Goal: Information Seeking & Learning: Learn about a topic

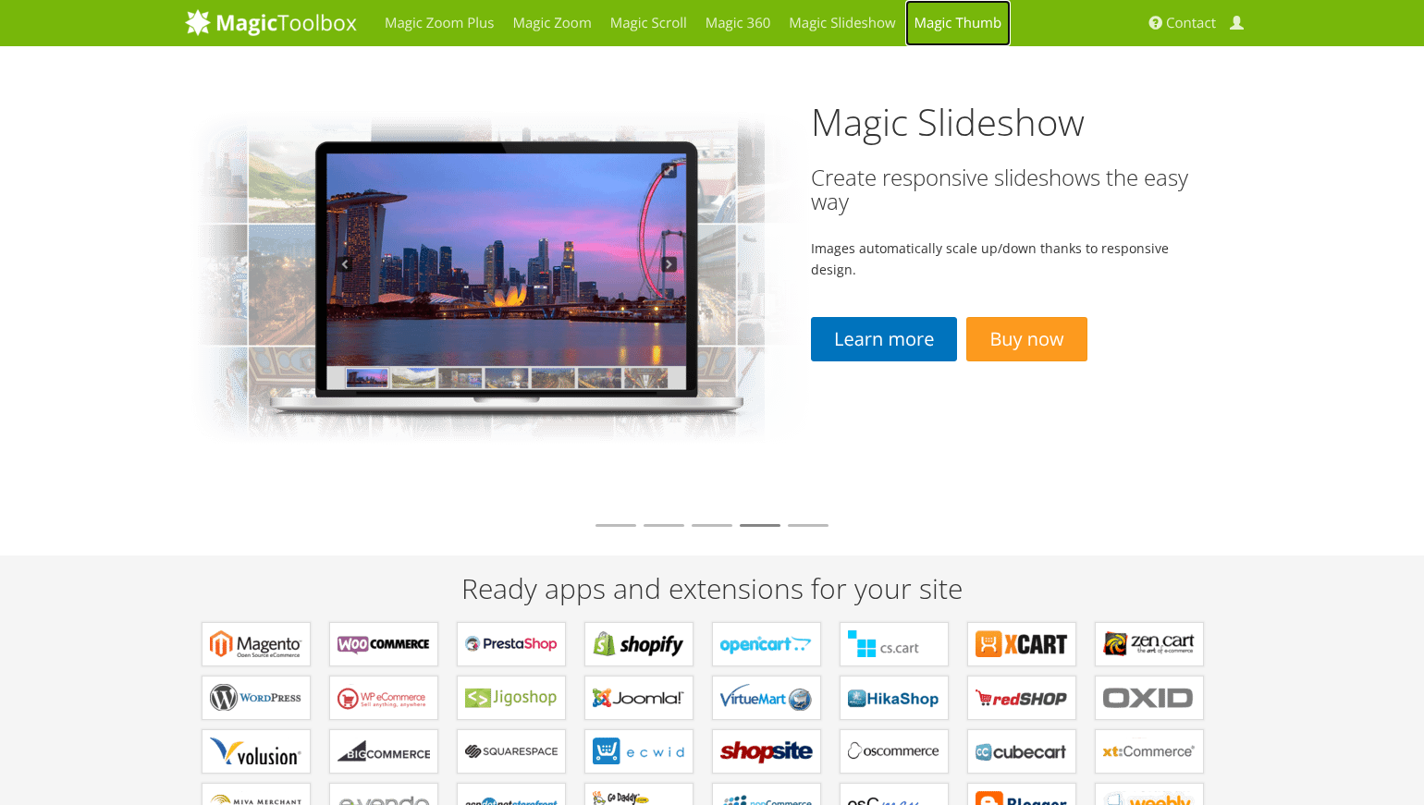
click at [968, 31] on link "Magic Thumb" at bounding box center [958, 23] width 106 height 46
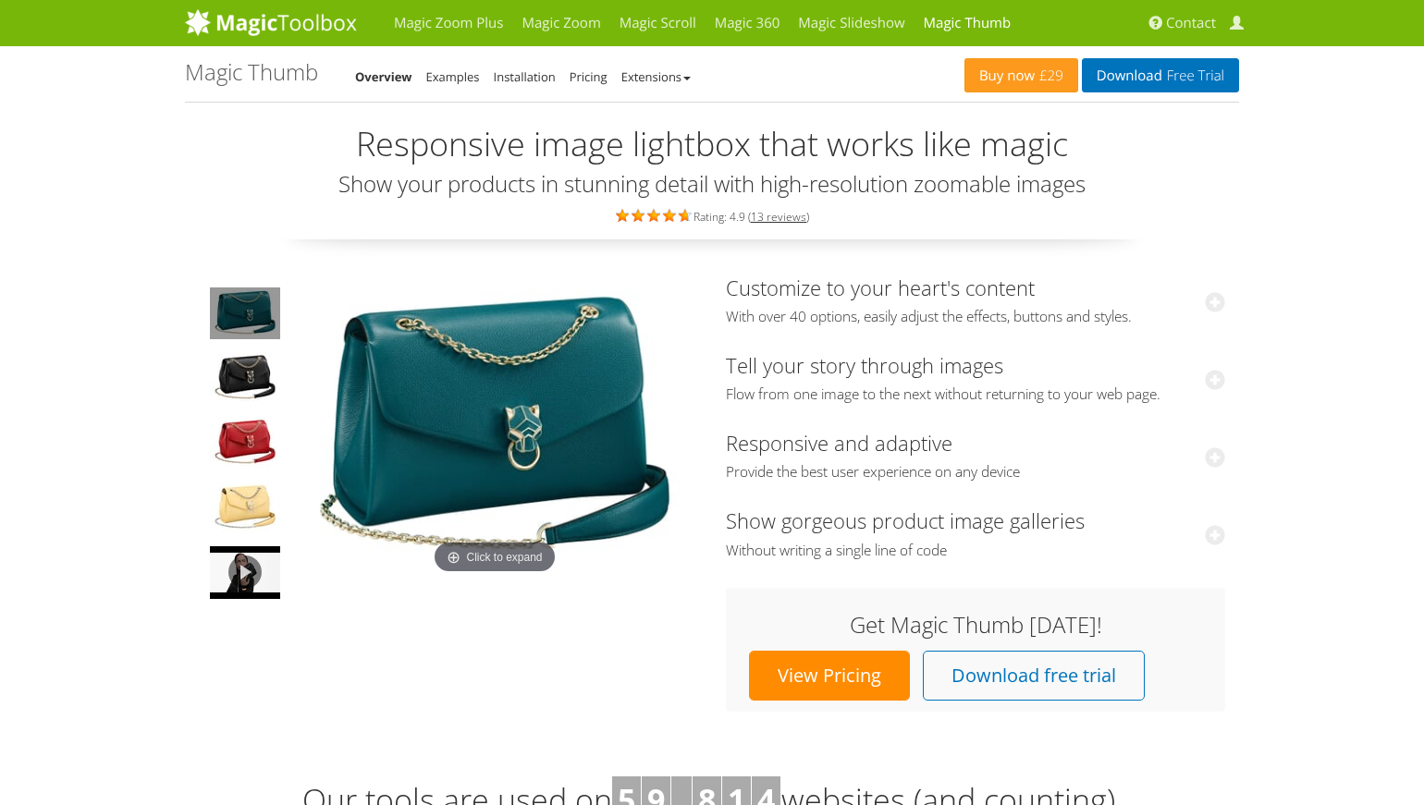
click at [581, 374] on img at bounding box center [494, 427] width 407 height 303
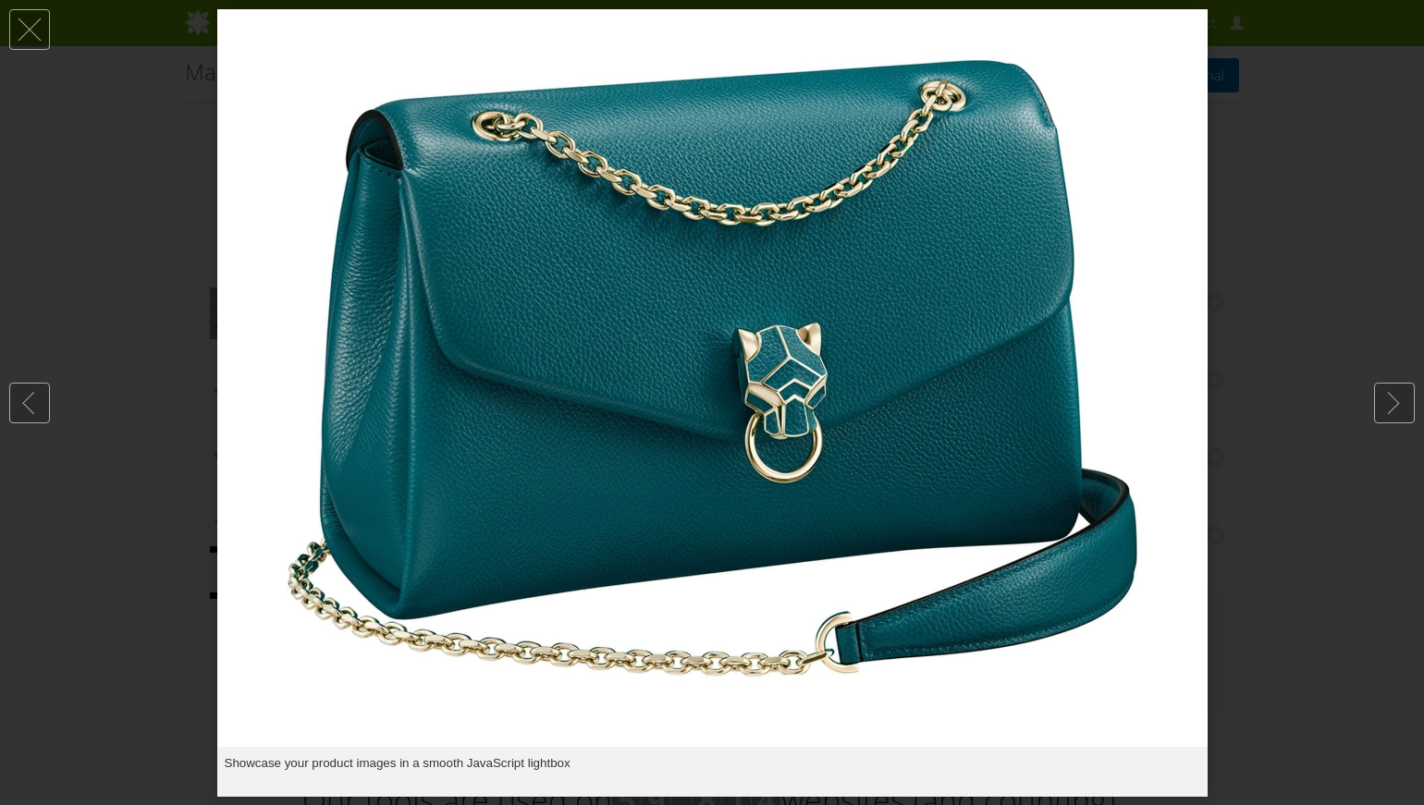
click at [581, 374] on img at bounding box center [712, 378] width 990 height 738
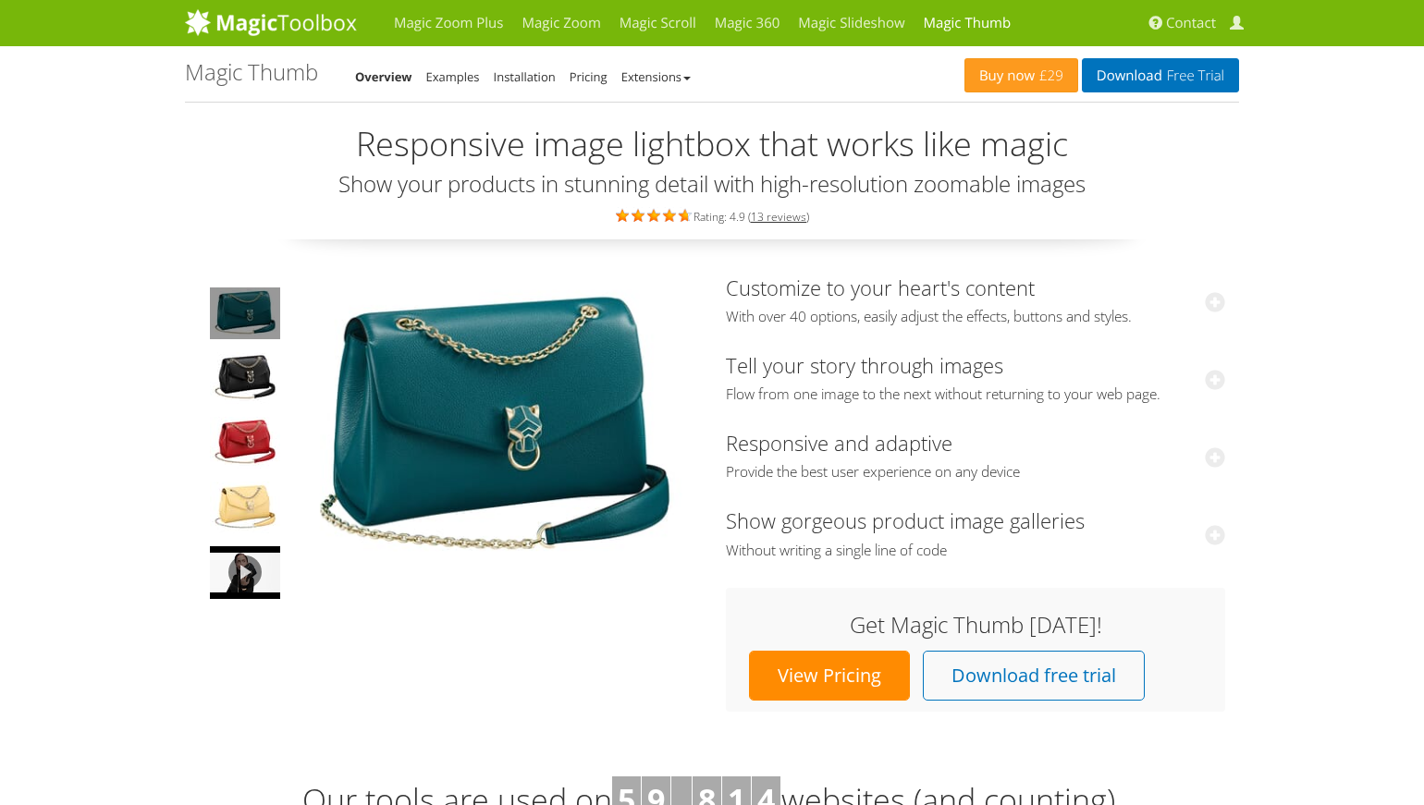
click at [581, 374] on img at bounding box center [494, 427] width 407 height 303
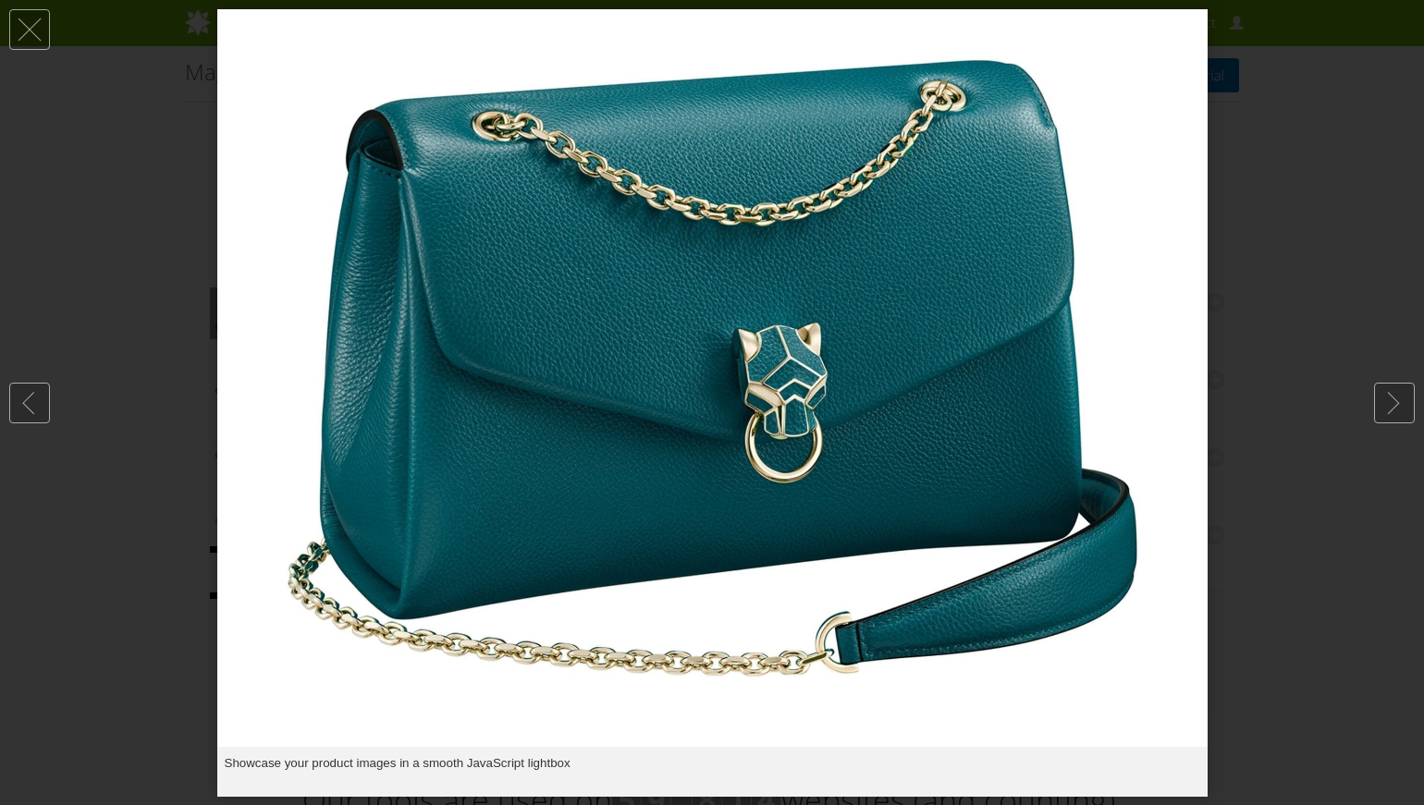
click at [581, 349] on img at bounding box center [712, 378] width 990 height 738
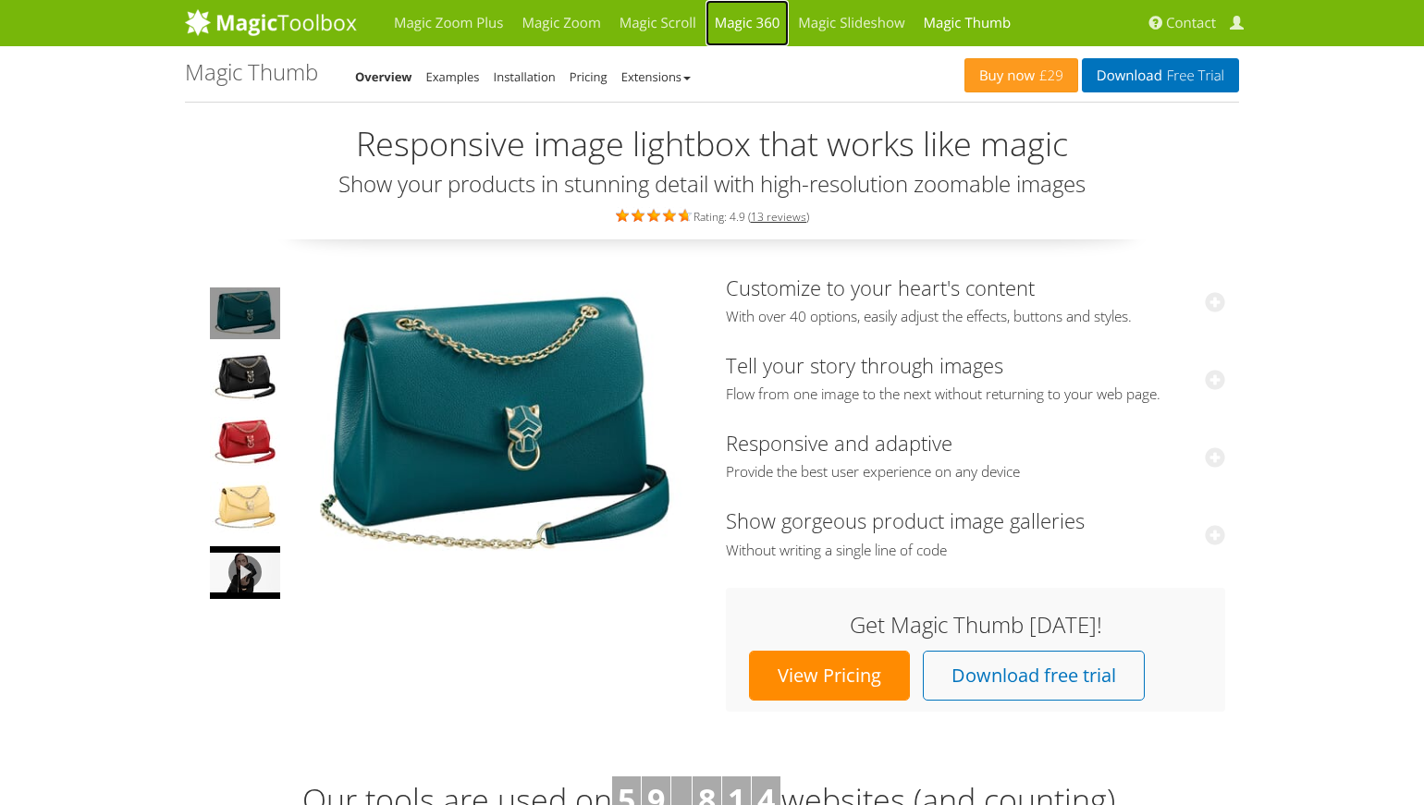
click at [754, 25] on link "Magic 360" at bounding box center [747, 23] width 84 height 46
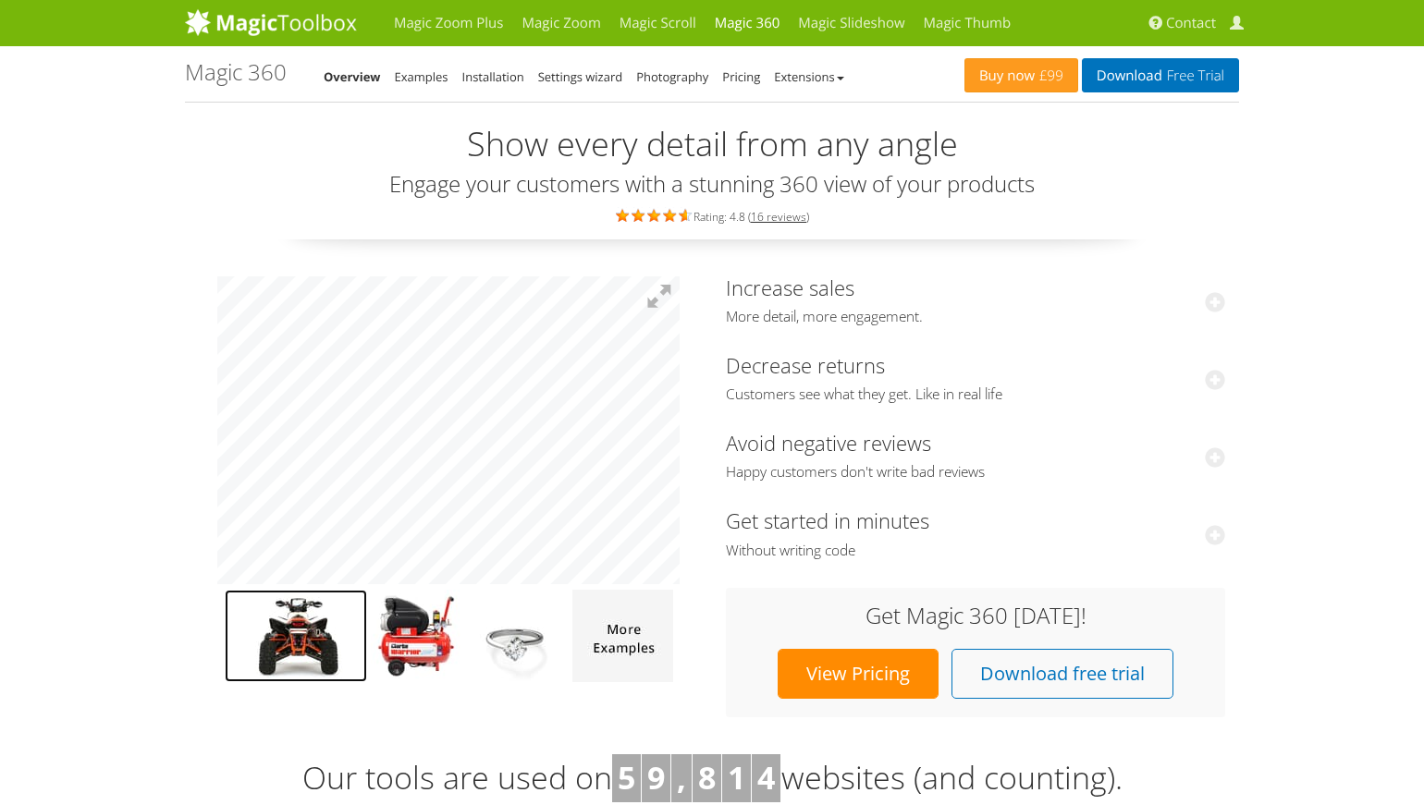
click at [320, 639] on img at bounding box center [296, 636] width 142 height 92
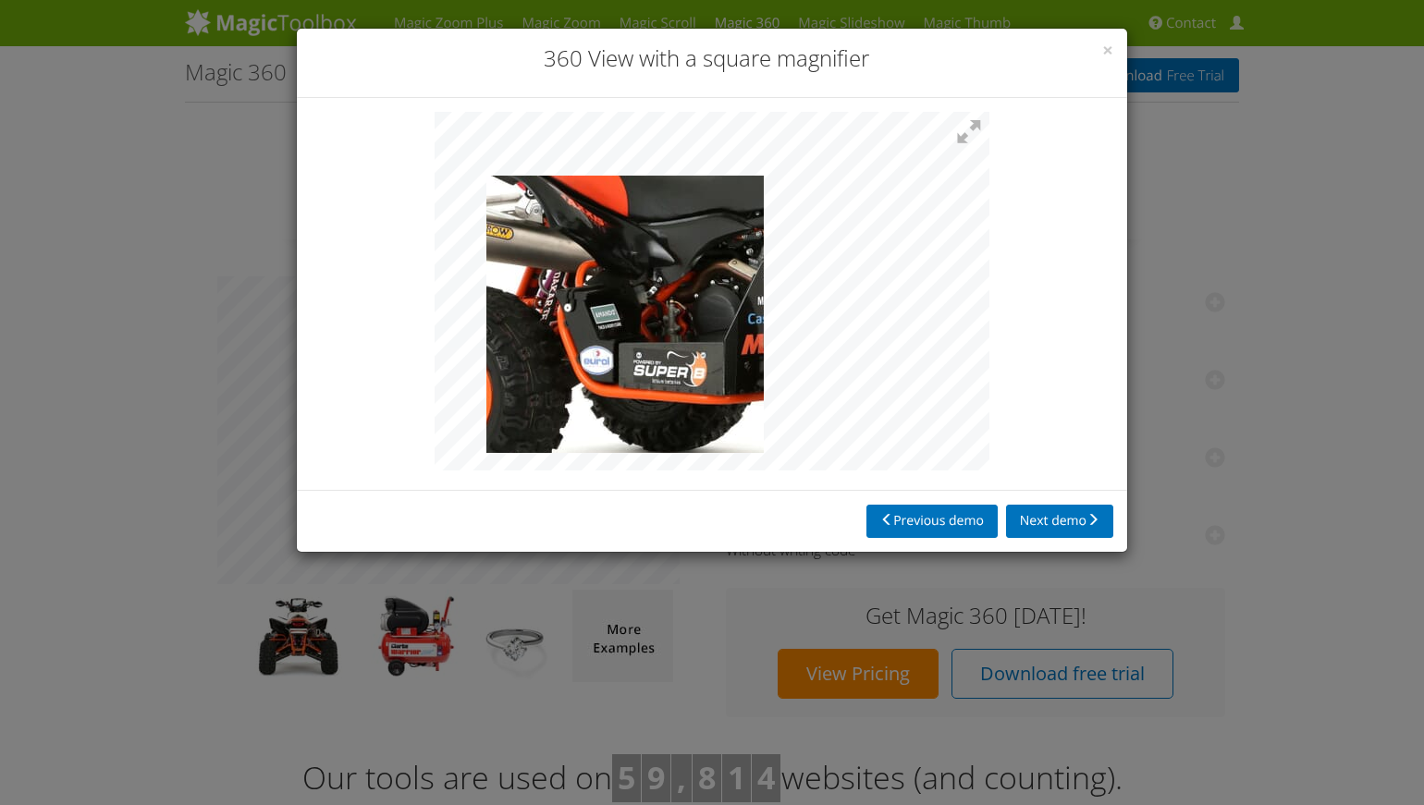
click at [625, 314] on img at bounding box center [770, 276] width 924 height 598
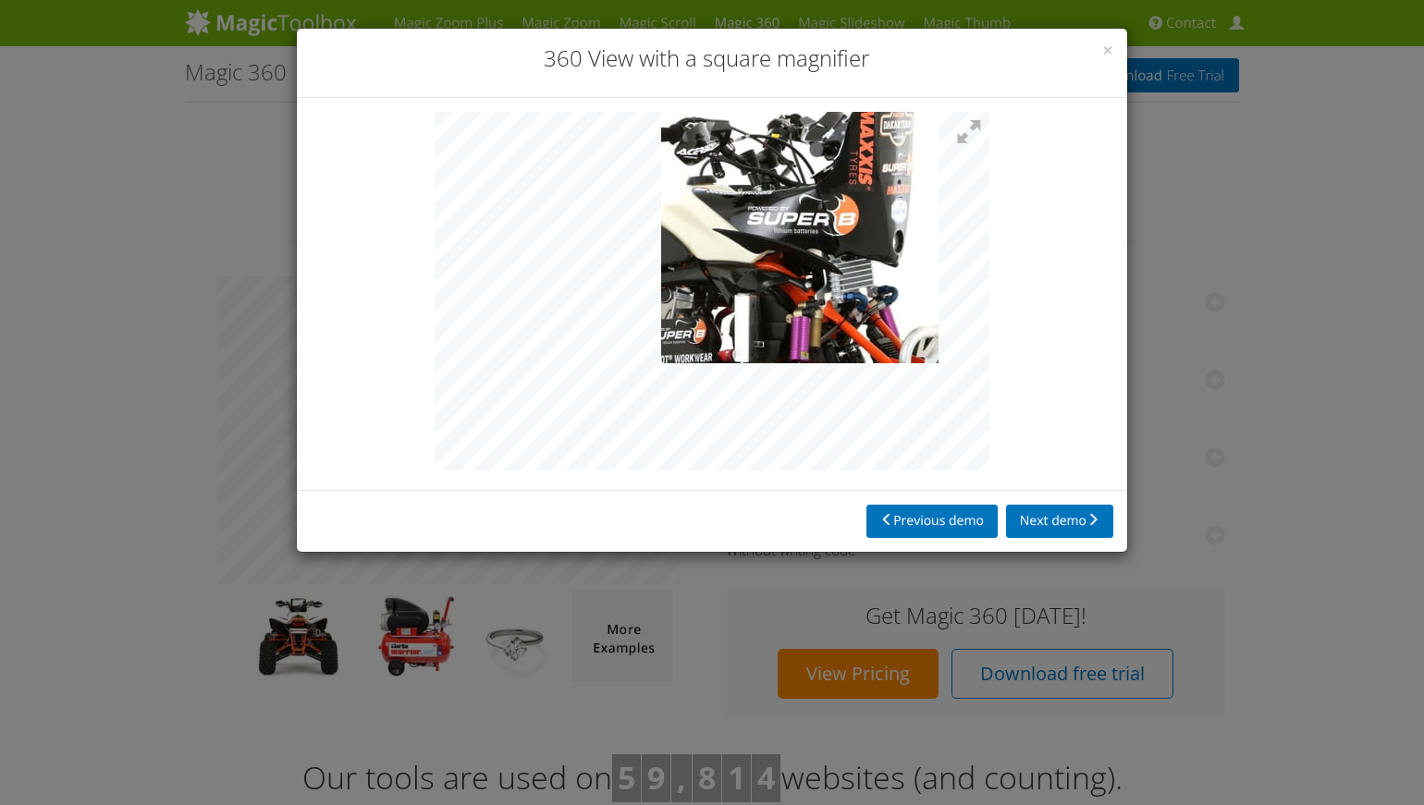
click at [800, 225] on img at bounding box center [653, 336] width 924 height 598
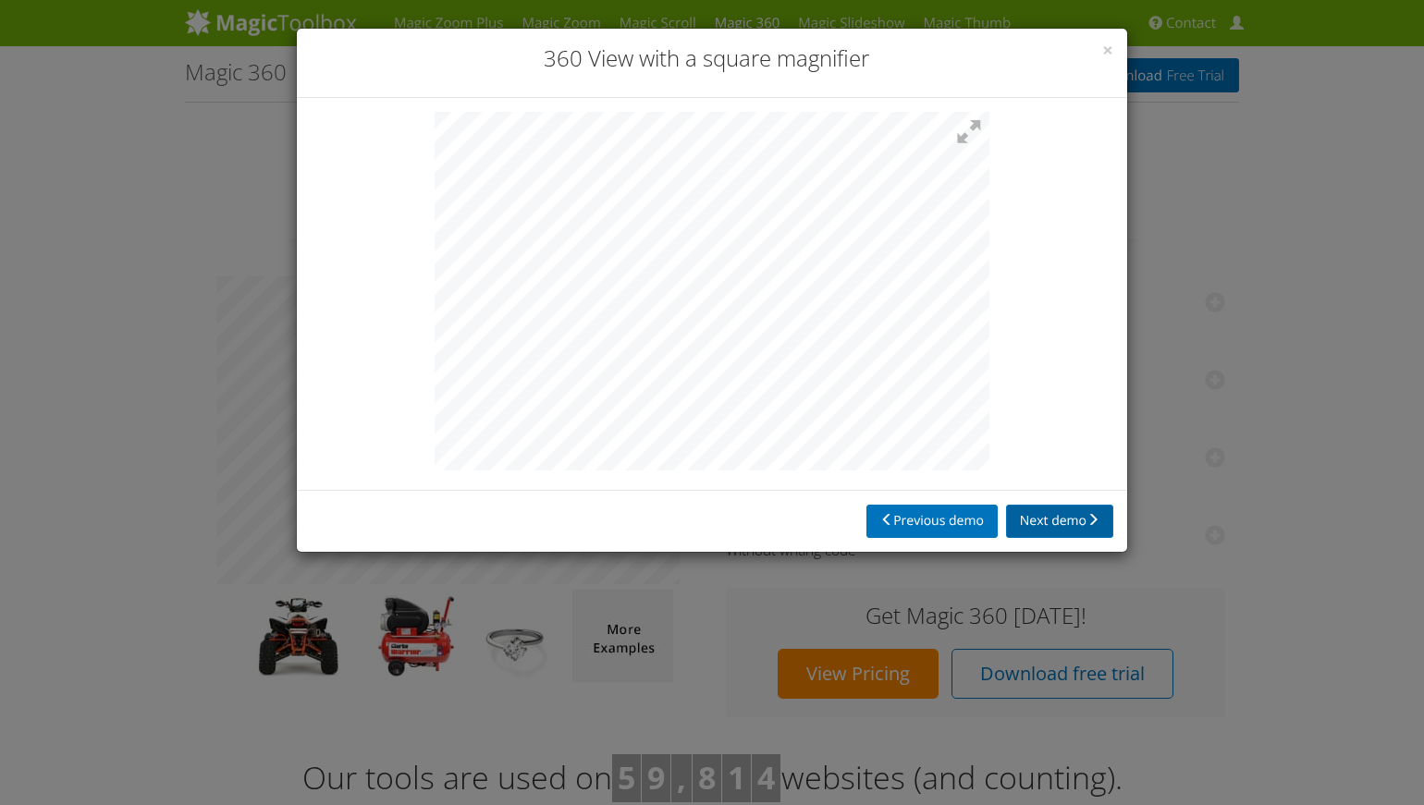
click at [1046, 514] on button "Next demo" at bounding box center [1059, 521] width 107 height 33
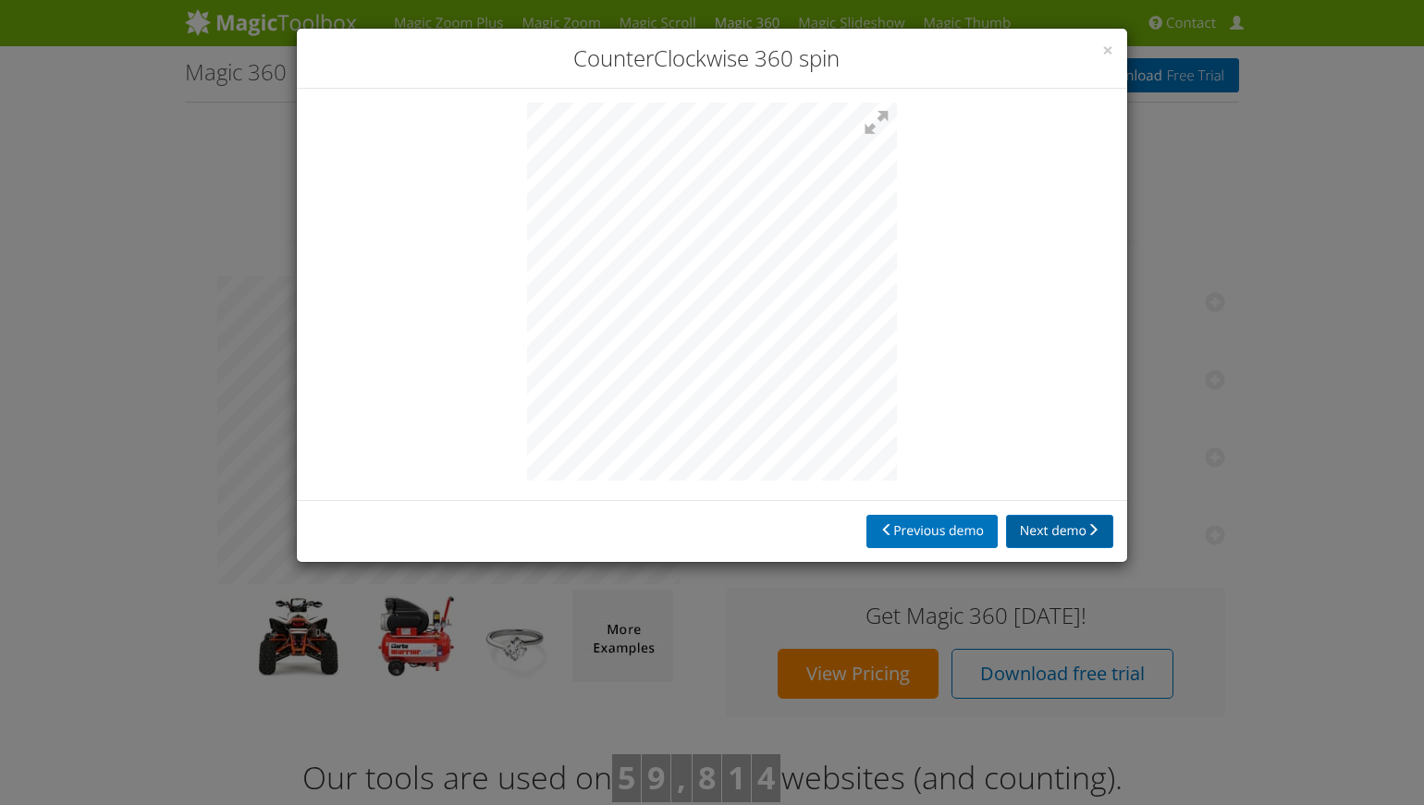
click at [1073, 533] on button "Next demo" at bounding box center [1059, 531] width 107 height 33
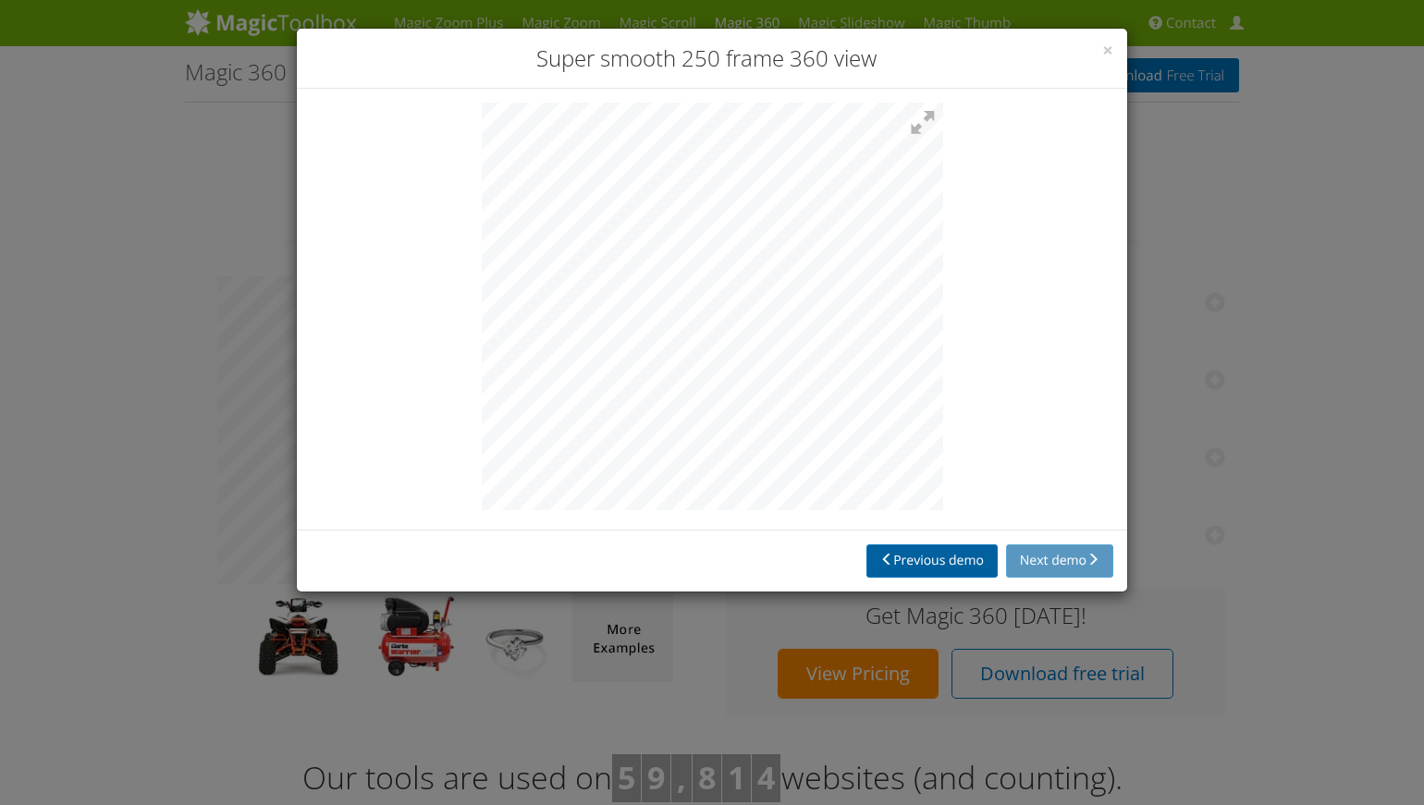
click at [946, 554] on button "Previous demo" at bounding box center [931, 560] width 131 height 33
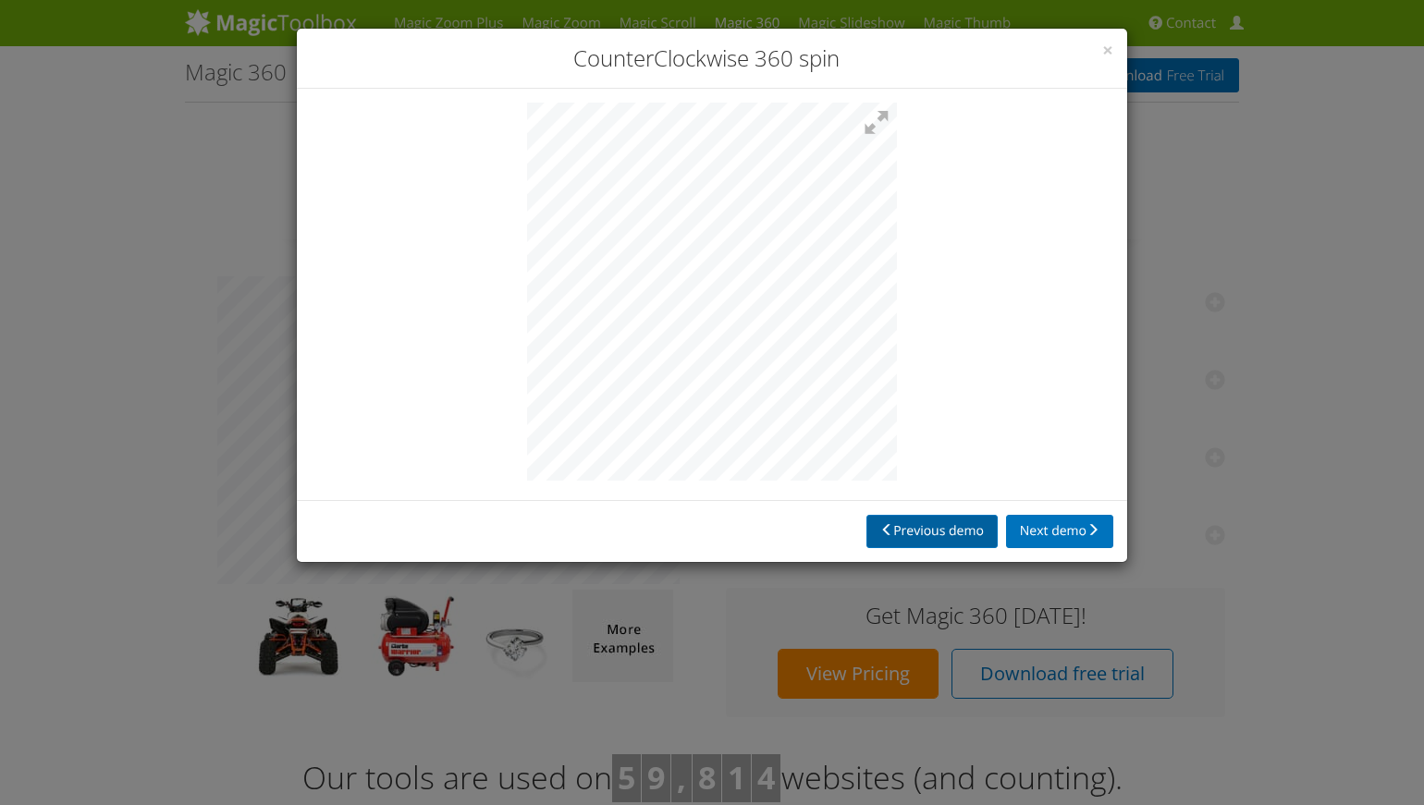
click at [938, 538] on button "Previous demo" at bounding box center [931, 531] width 131 height 33
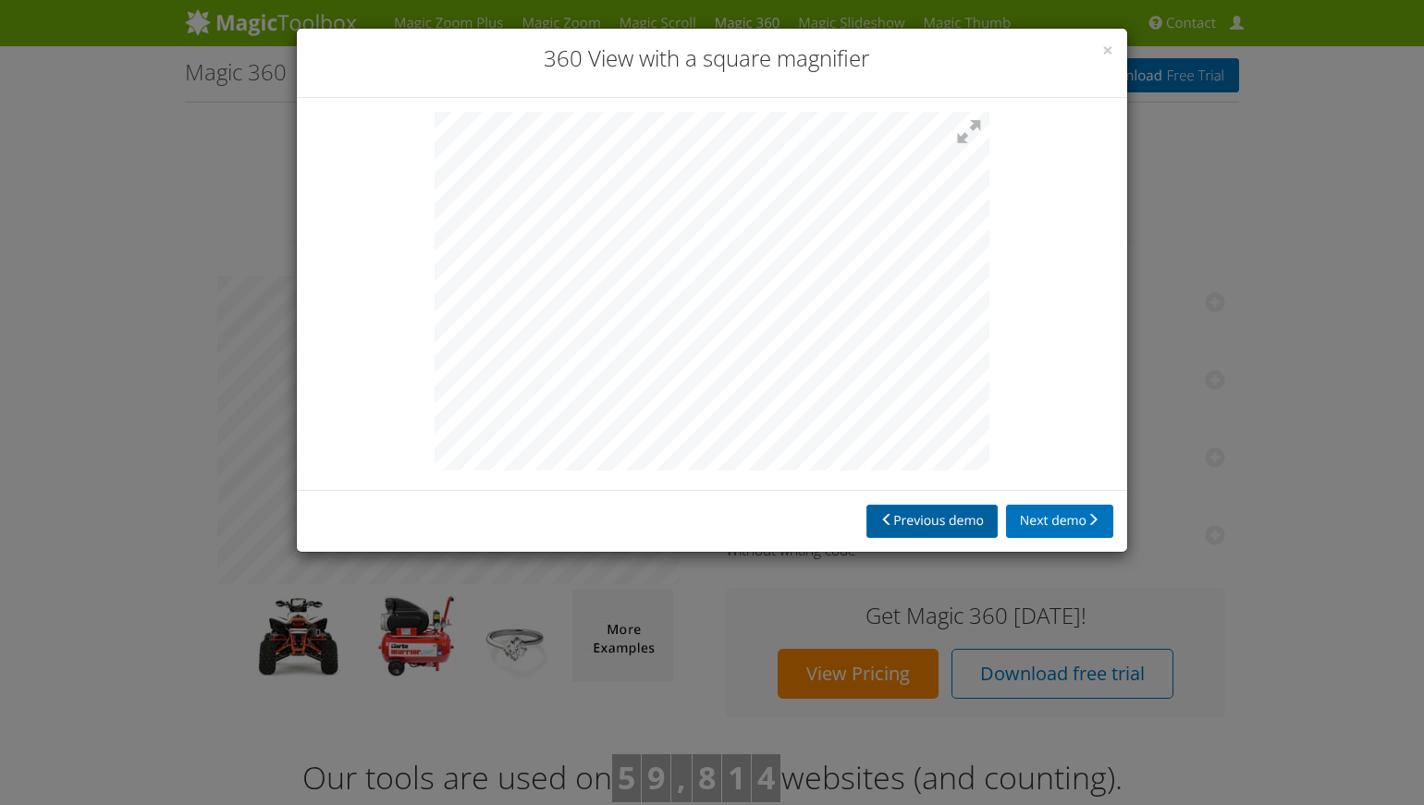
click at [936, 524] on button "Previous demo" at bounding box center [931, 521] width 131 height 33
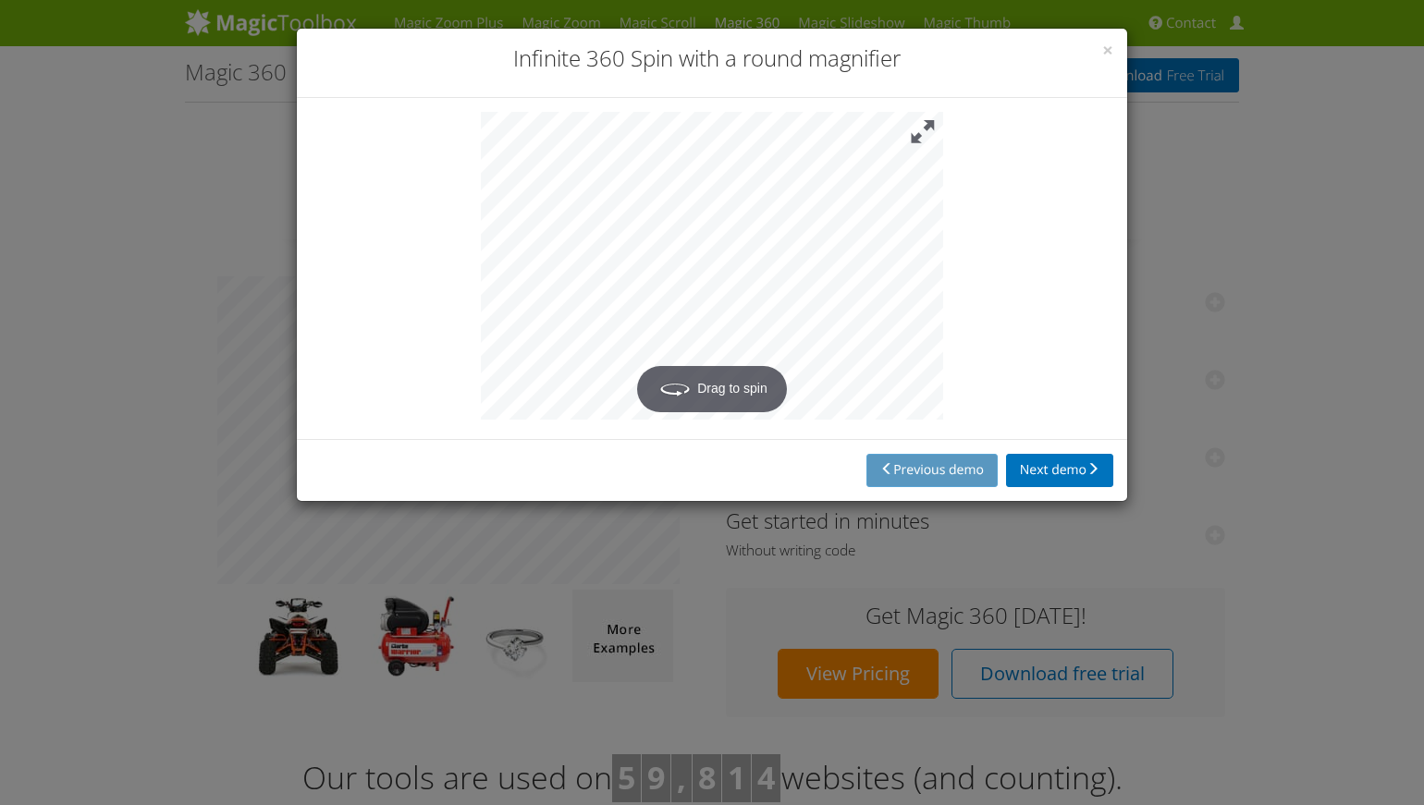
click at [928, 128] on button at bounding box center [922, 132] width 41 height 41
click at [1106, 47] on span "×" at bounding box center [1107, 50] width 11 height 26
